Goal: Task Accomplishment & Management: Use online tool/utility

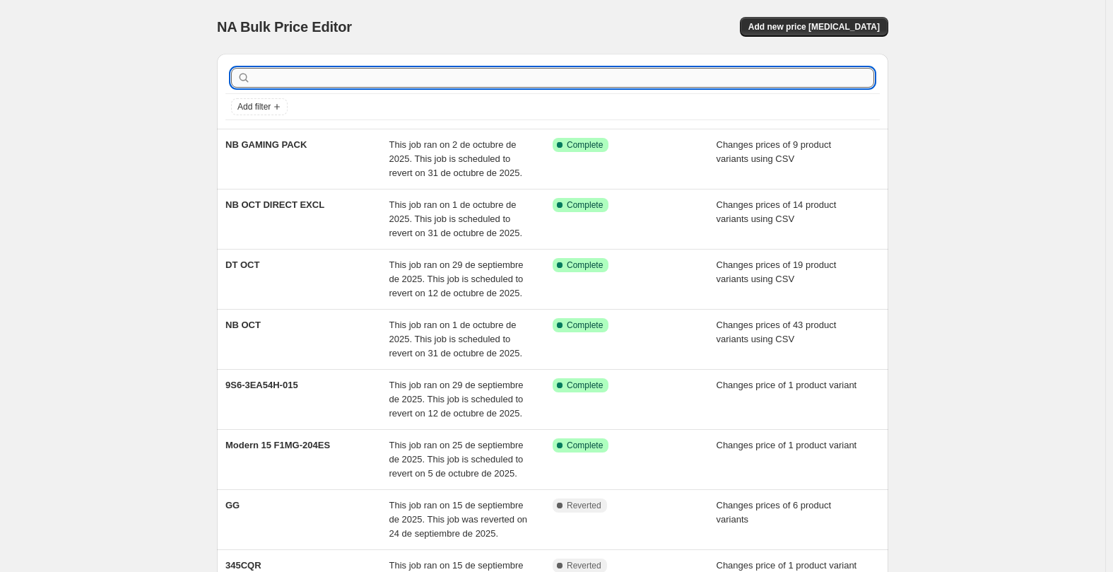
click at [333, 83] on input "text" at bounding box center [564, 78] width 620 height 20
type input "DT"
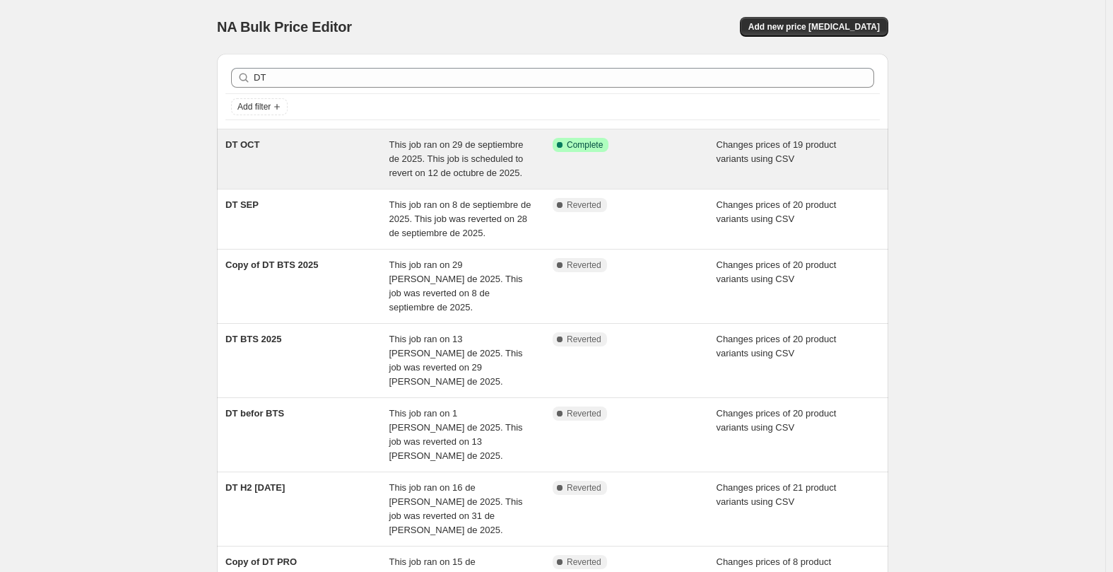
click at [298, 155] on div "DT OCT" at bounding box center [307, 159] width 164 height 42
